Goal: Task Accomplishment & Management: Use online tool/utility

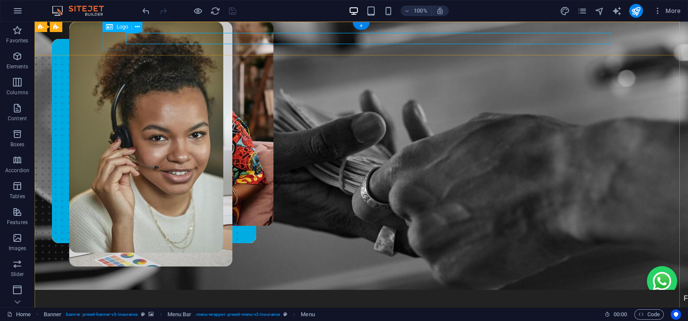
select select "px"
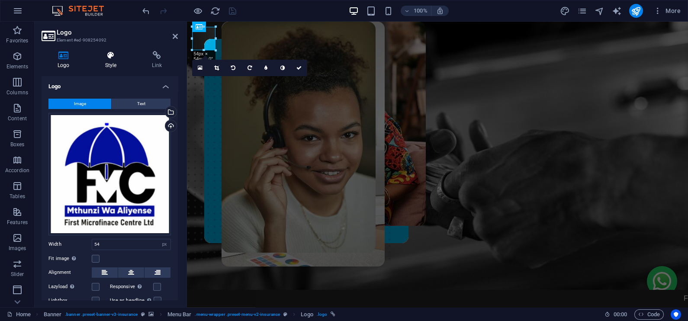
click at [109, 61] on h4 "Style" at bounding box center [112, 60] width 47 height 18
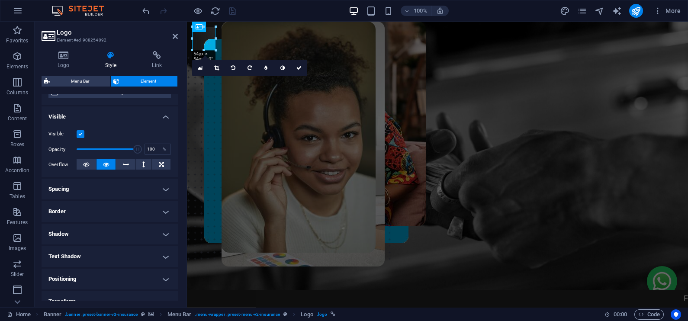
scroll to position [82, 0]
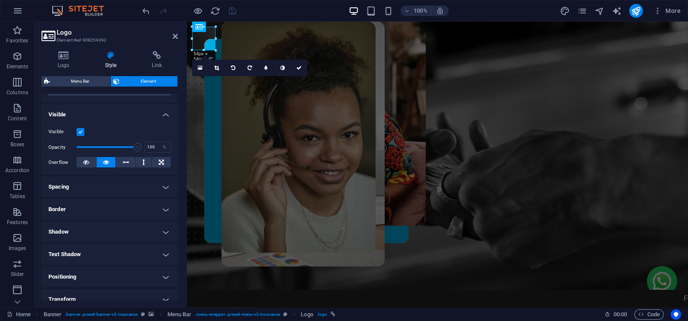
click at [123, 213] on h4 "Border" at bounding box center [110, 209] width 136 height 21
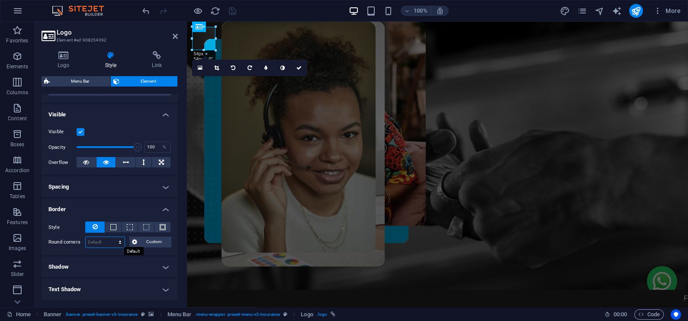
click at [100, 242] on select "Default px rem % vh vw Custom" at bounding box center [105, 242] width 39 height 10
select select "px"
click at [112, 237] on select "Default px rem % vh vw Custom" at bounding box center [105, 242] width 39 height 10
click at [92, 240] on input "20" at bounding box center [105, 242] width 39 height 10
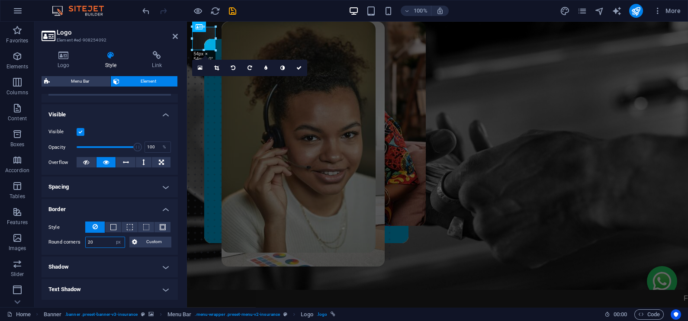
click at [92, 240] on input "20" at bounding box center [105, 242] width 39 height 10
type input "30"
click at [303, 68] on link at bounding box center [299, 68] width 16 height 16
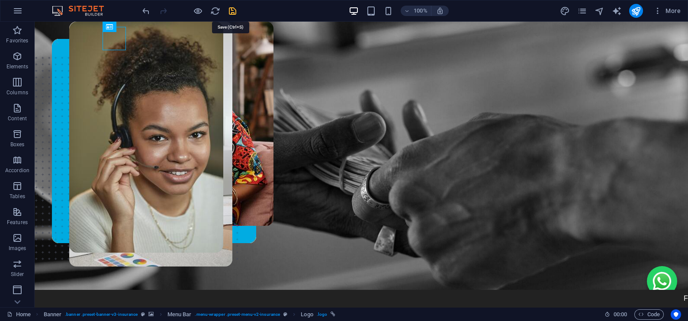
click at [229, 11] on icon "save" at bounding box center [233, 11] width 10 height 10
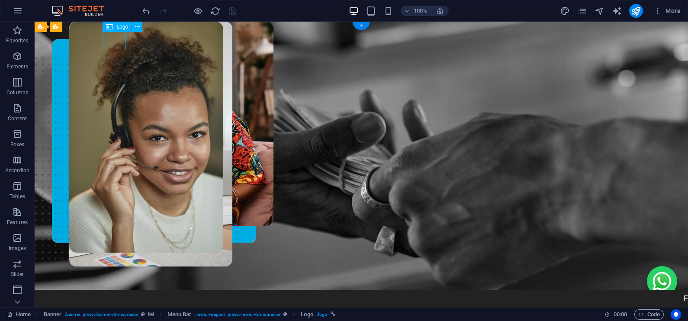
select select "px"
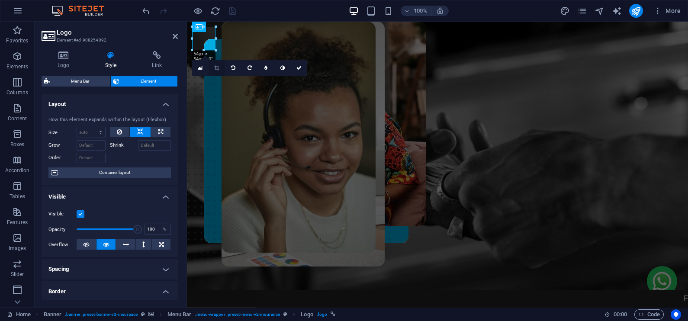
click at [218, 69] on icon at bounding box center [216, 67] width 5 height 5
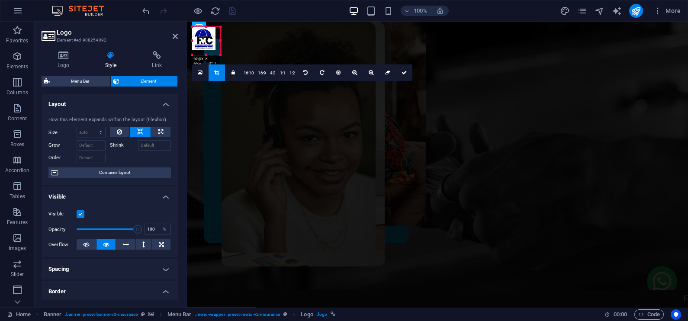
drag, startPoint x: 217, startPoint y: 52, endPoint x: 222, endPoint y: 56, distance: 6.4
click at [222, 56] on div at bounding box center [220, 55] width 5 height 5
drag, startPoint x: 214, startPoint y: 50, endPoint x: 219, endPoint y: 55, distance: 7.7
click at [219, 55] on div at bounding box center [221, 55] width 5 height 5
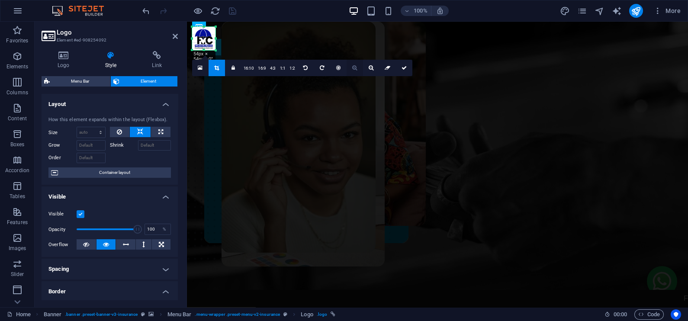
click at [354, 68] on icon at bounding box center [354, 67] width 5 height 5
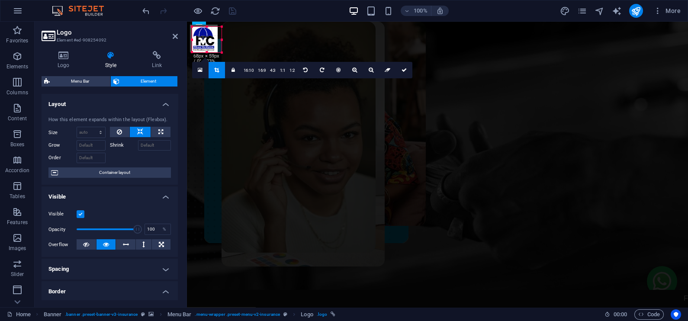
drag, startPoint x: 214, startPoint y: 50, endPoint x: 220, endPoint y: 54, distance: 7.4
click at [220, 54] on div at bounding box center [221, 52] width 5 height 5
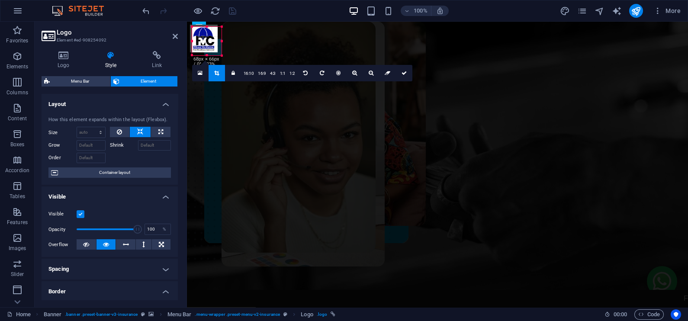
drag, startPoint x: 219, startPoint y: 53, endPoint x: 223, endPoint y: 56, distance: 4.9
click at [223, 56] on div at bounding box center [221, 55] width 5 height 5
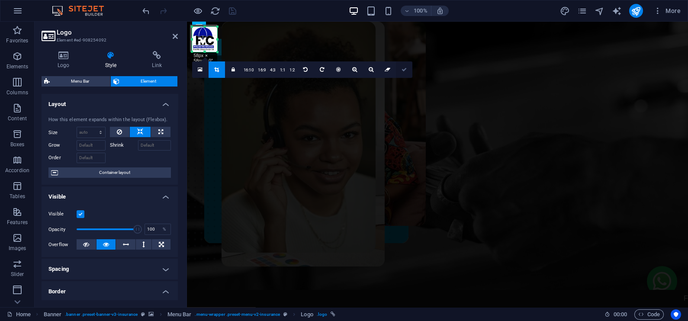
click at [405, 71] on icon at bounding box center [404, 69] width 5 height 5
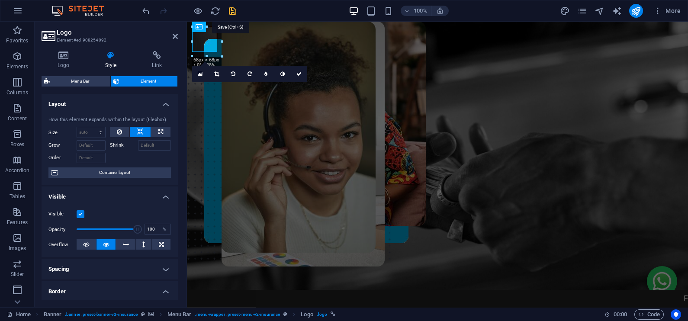
click at [228, 10] on icon "save" at bounding box center [233, 11] width 10 height 10
